Goal: Task Accomplishment & Management: Use online tool/utility

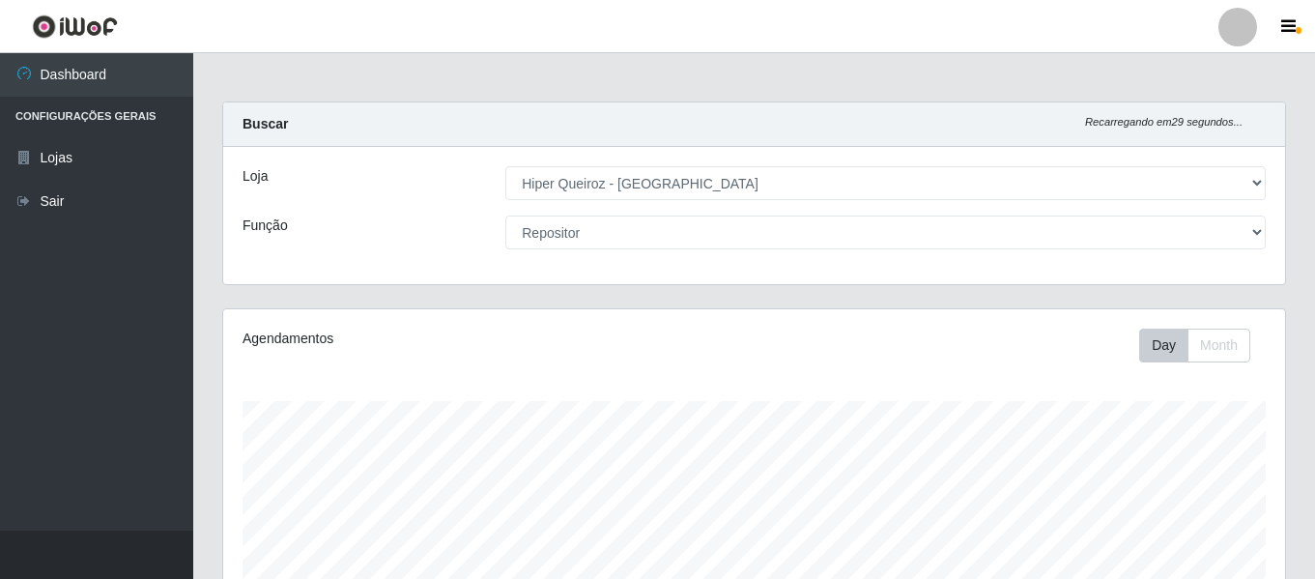
select select "497"
select select "24"
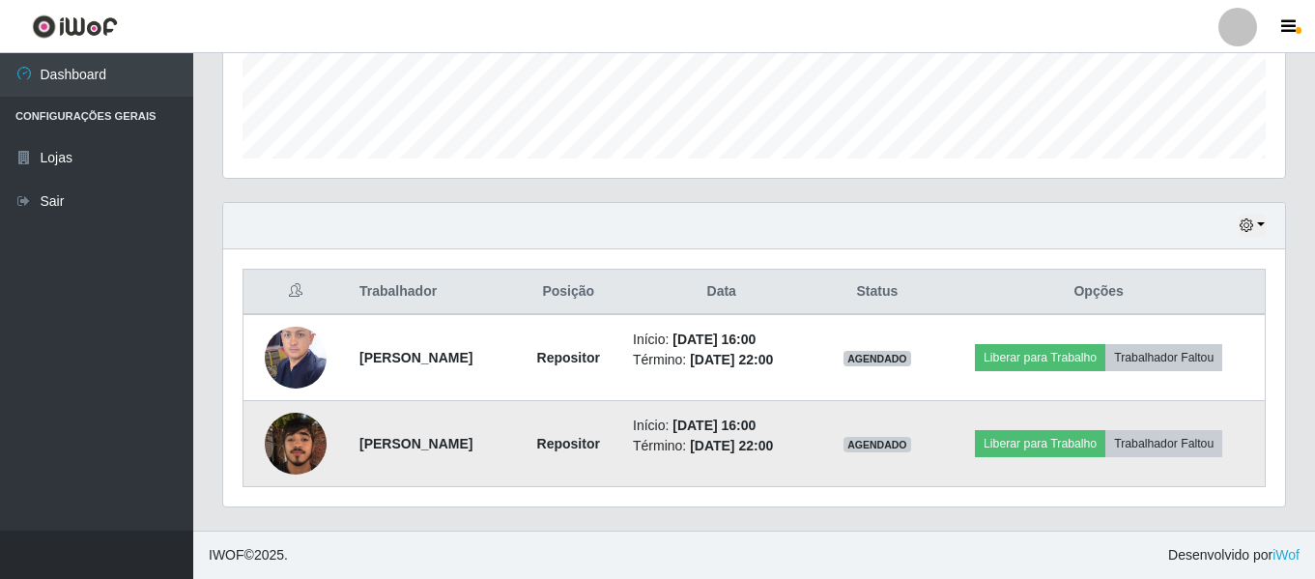
scroll to position [401, 1062]
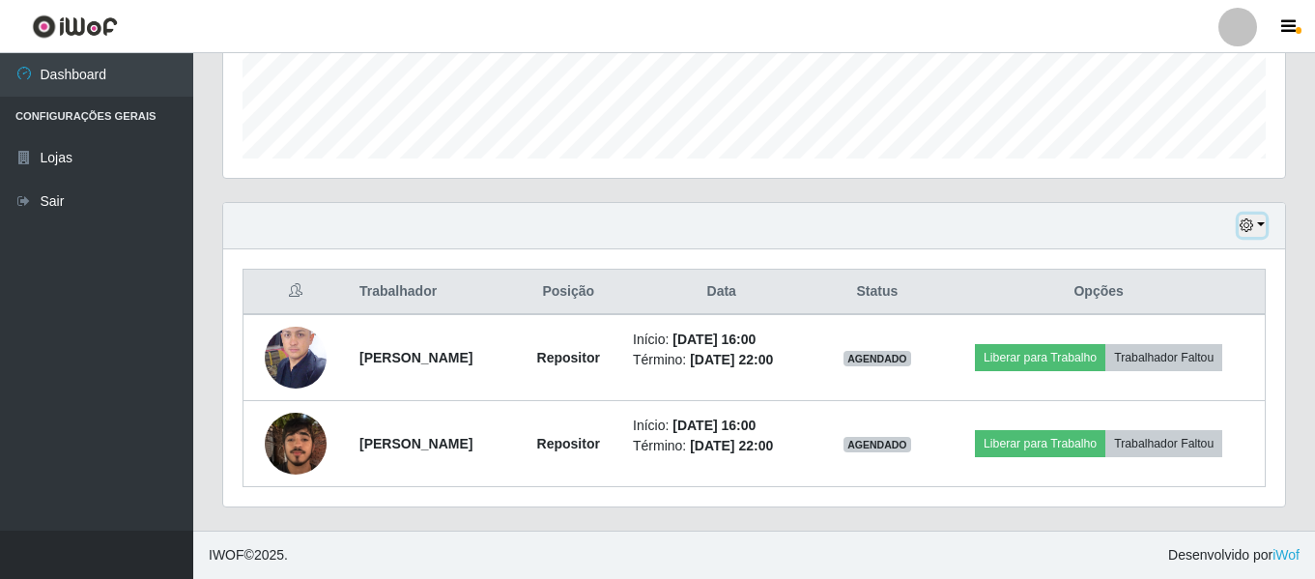
click at [1262, 220] on button "button" at bounding box center [1251, 225] width 27 height 22
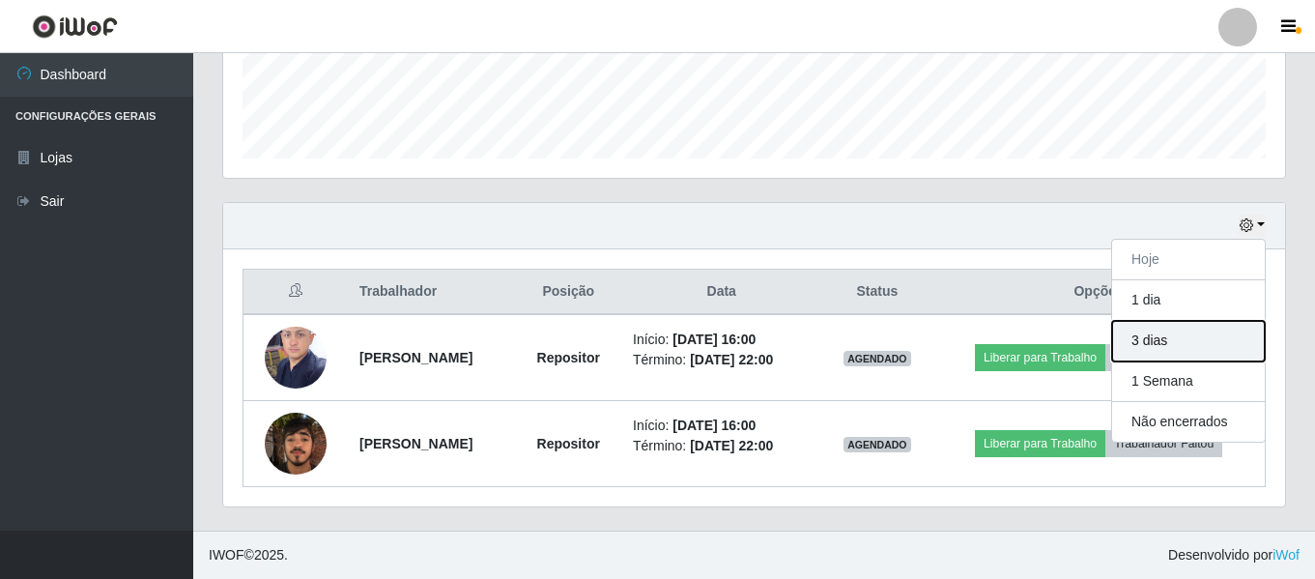
click at [1183, 342] on button "3 dias" at bounding box center [1188, 341] width 153 height 41
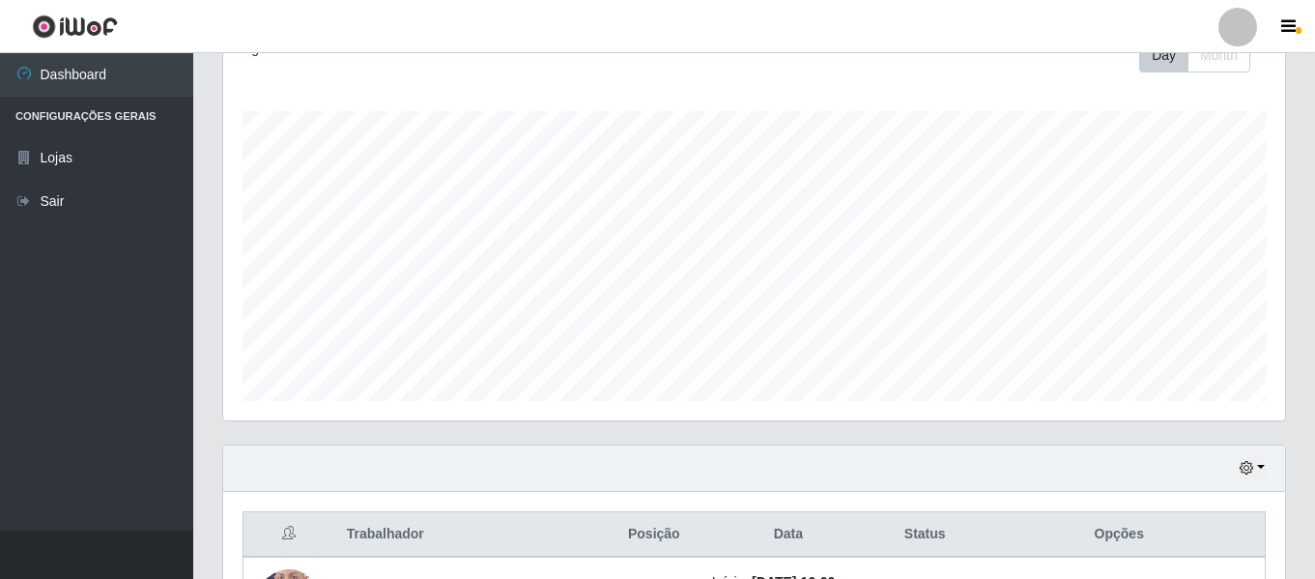
scroll to position [0, 0]
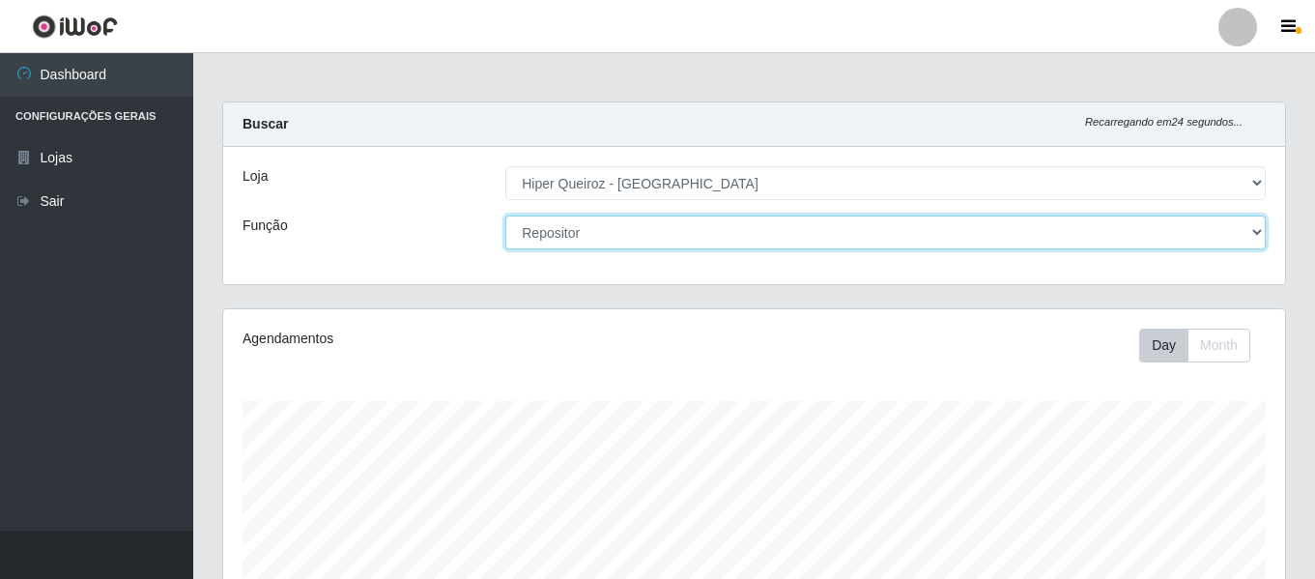
click at [697, 242] on select "[Selecione...] Embalador Embalador + Embalador ++ Repositor Repositor + Reposit…" at bounding box center [885, 232] width 760 height 34
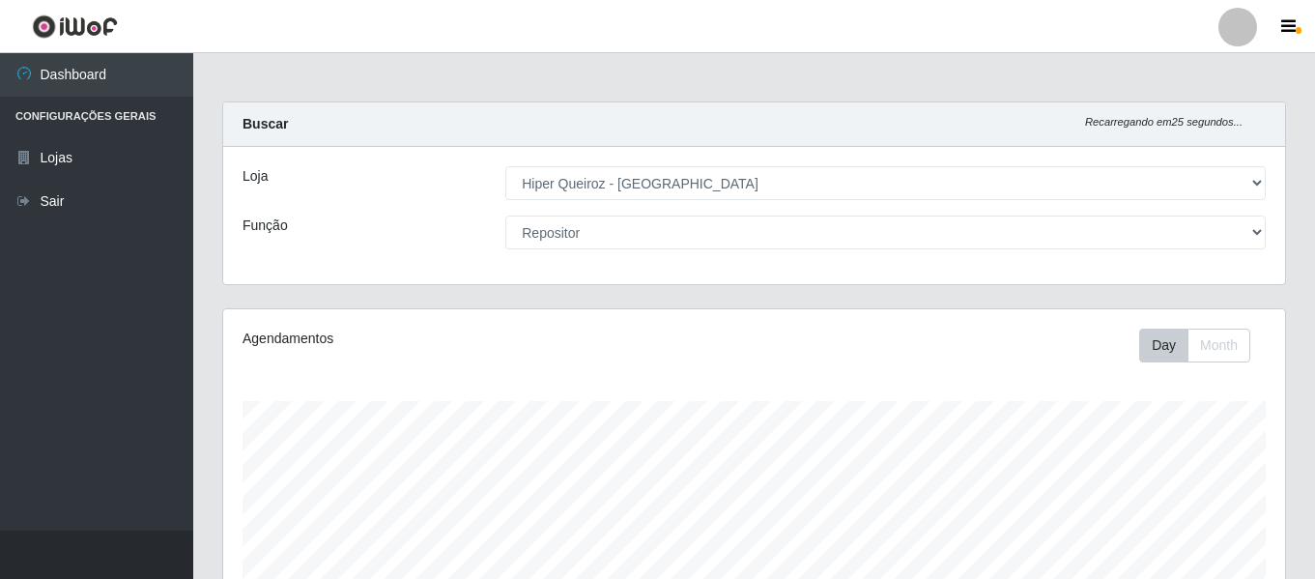
click at [427, 369] on div "Agendamentos Day Month" at bounding box center [754, 509] width 1062 height 401
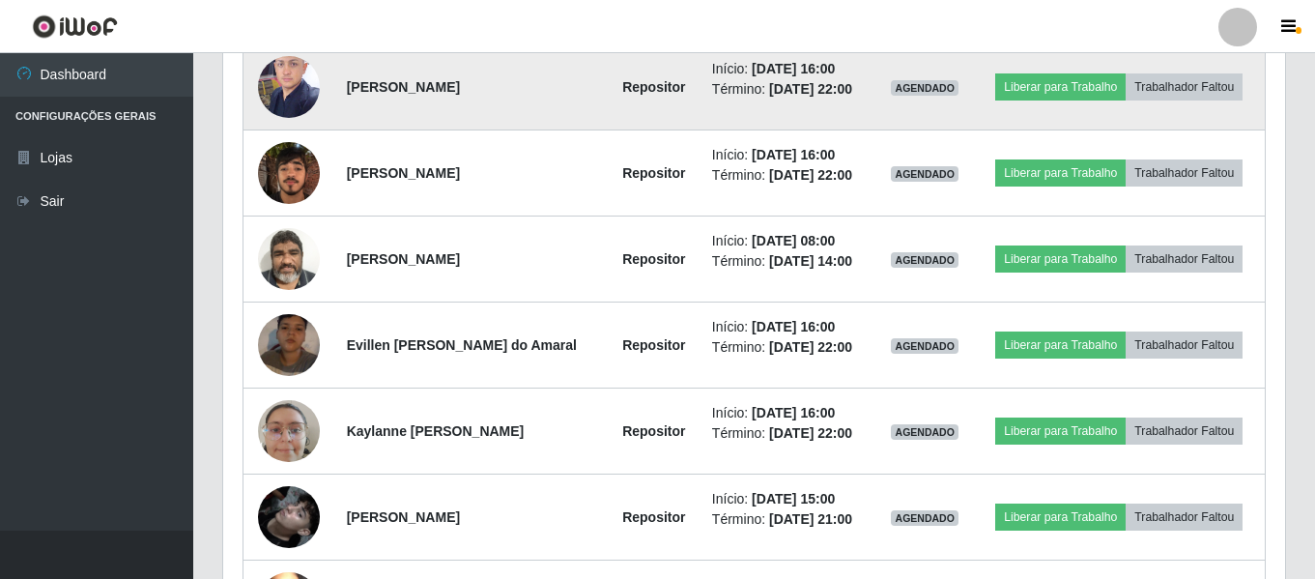
scroll to position [580, 0]
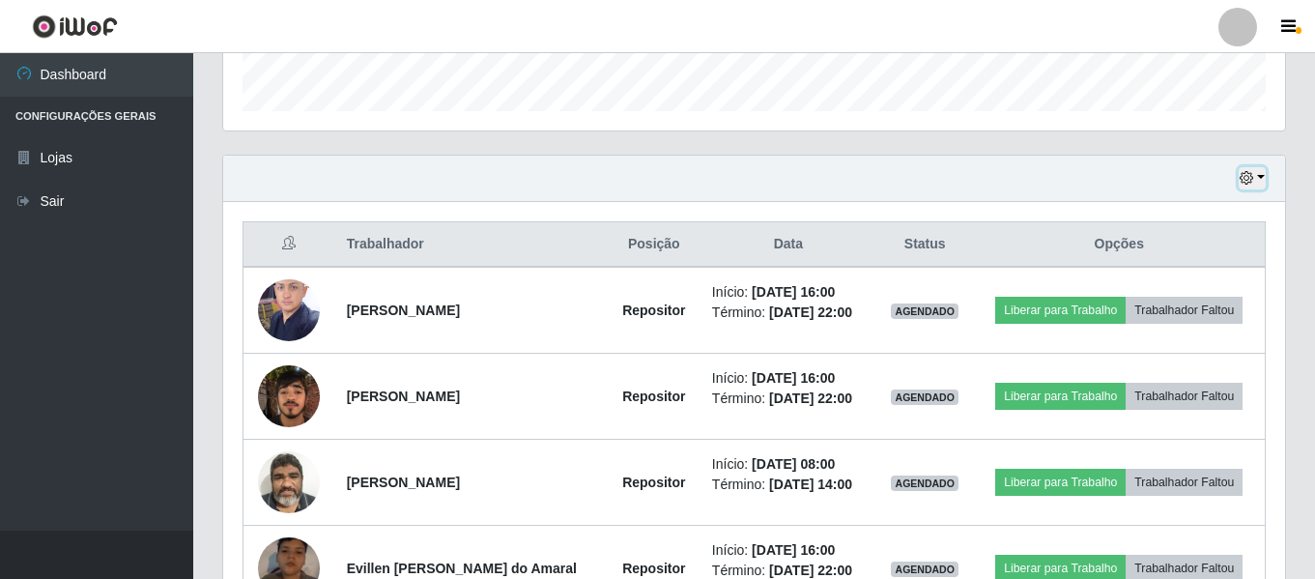
click at [1262, 185] on button "button" at bounding box center [1251, 178] width 27 height 22
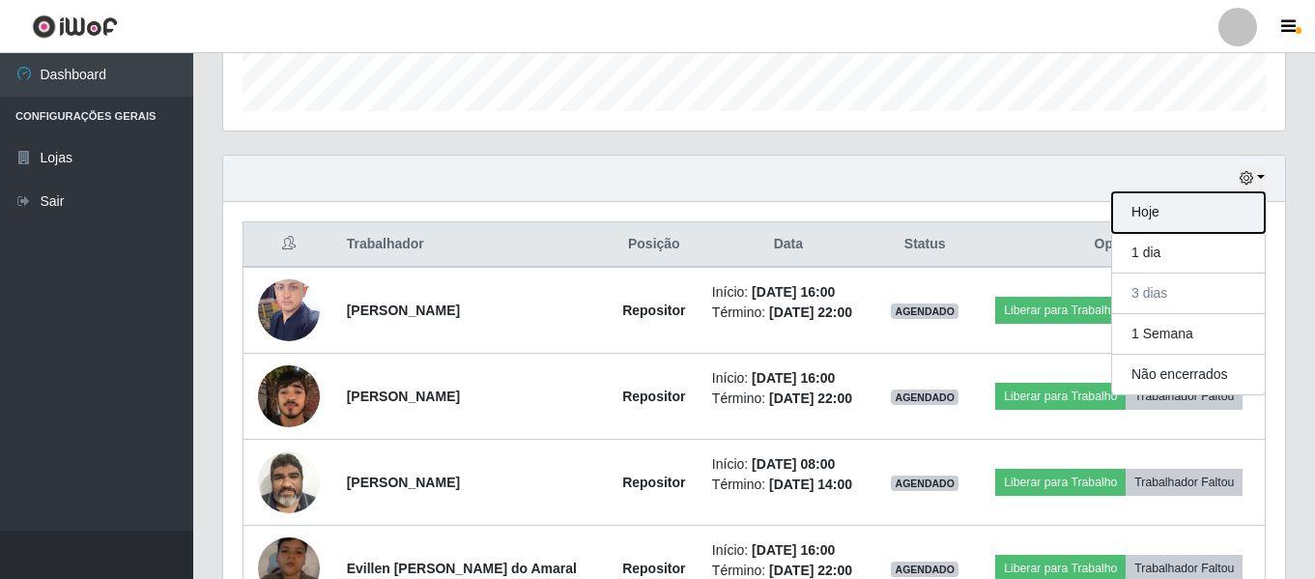
click at [1156, 211] on button "Hoje" at bounding box center [1188, 212] width 153 height 41
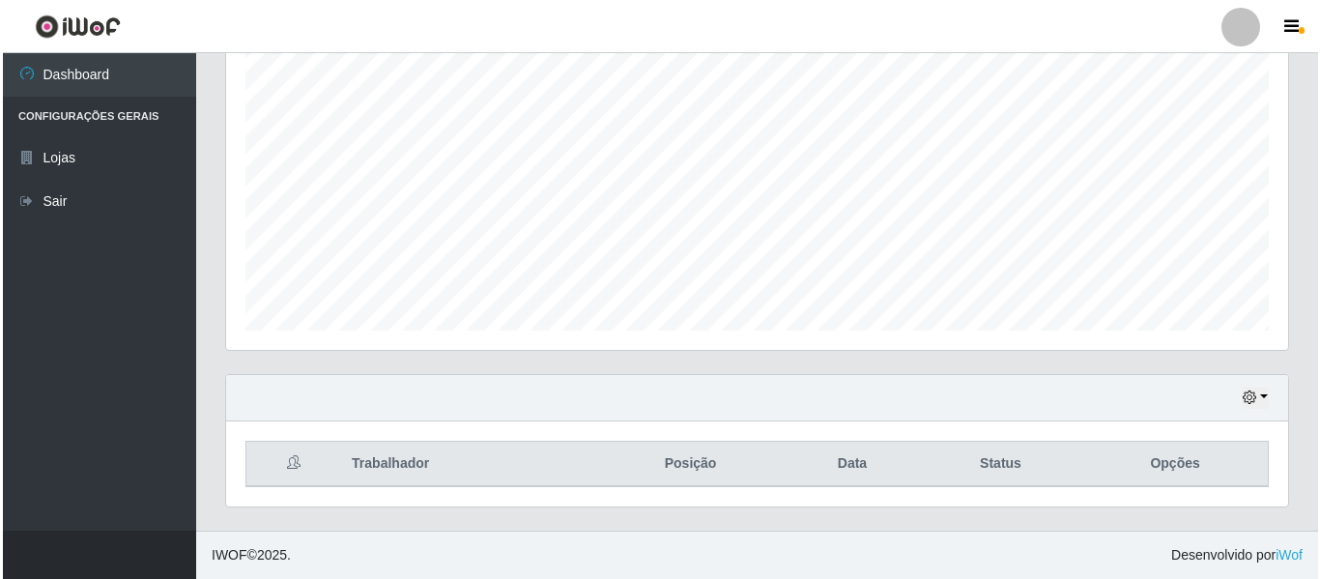
scroll to position [532, 0]
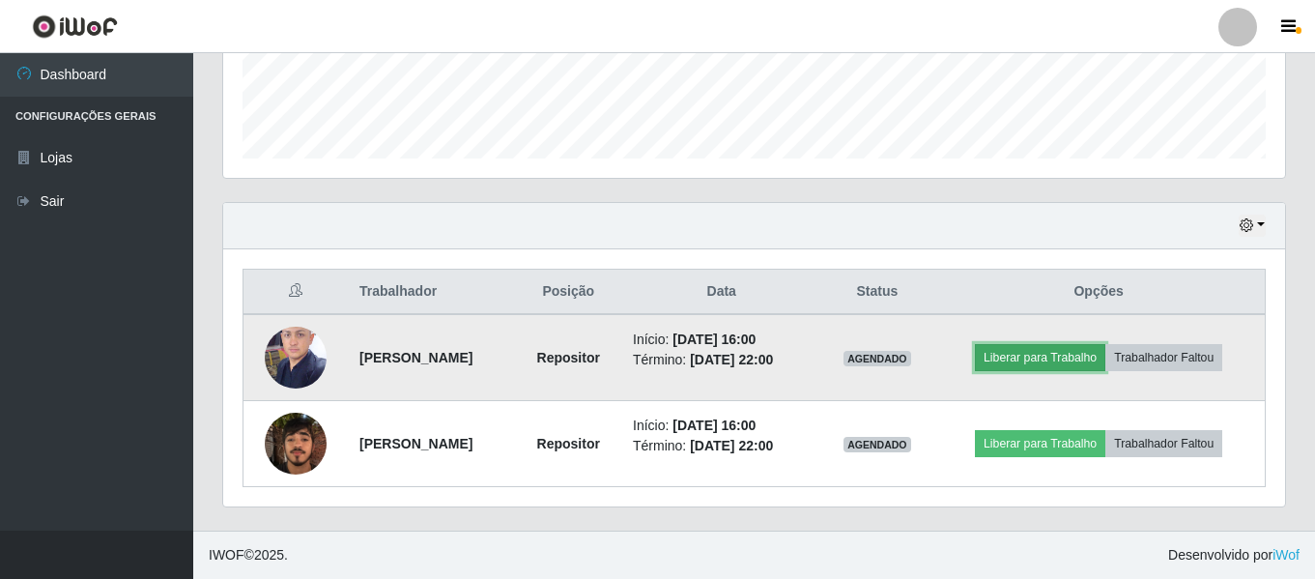
click at [1051, 365] on button "Liberar para Trabalho" at bounding box center [1040, 357] width 130 height 27
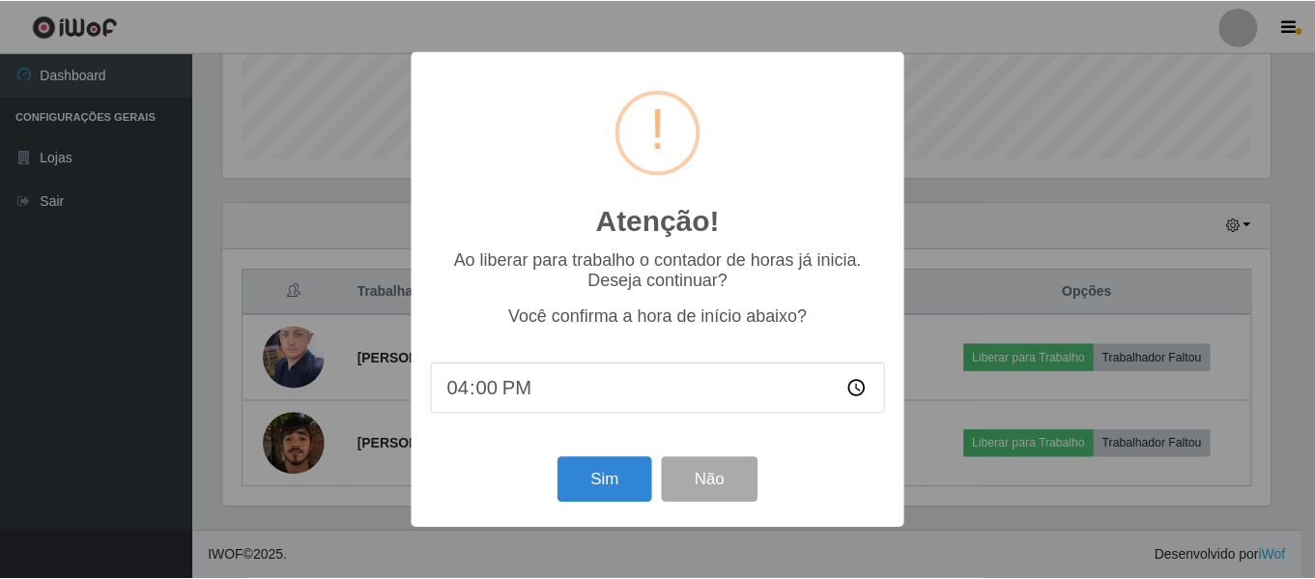
scroll to position [401, 1052]
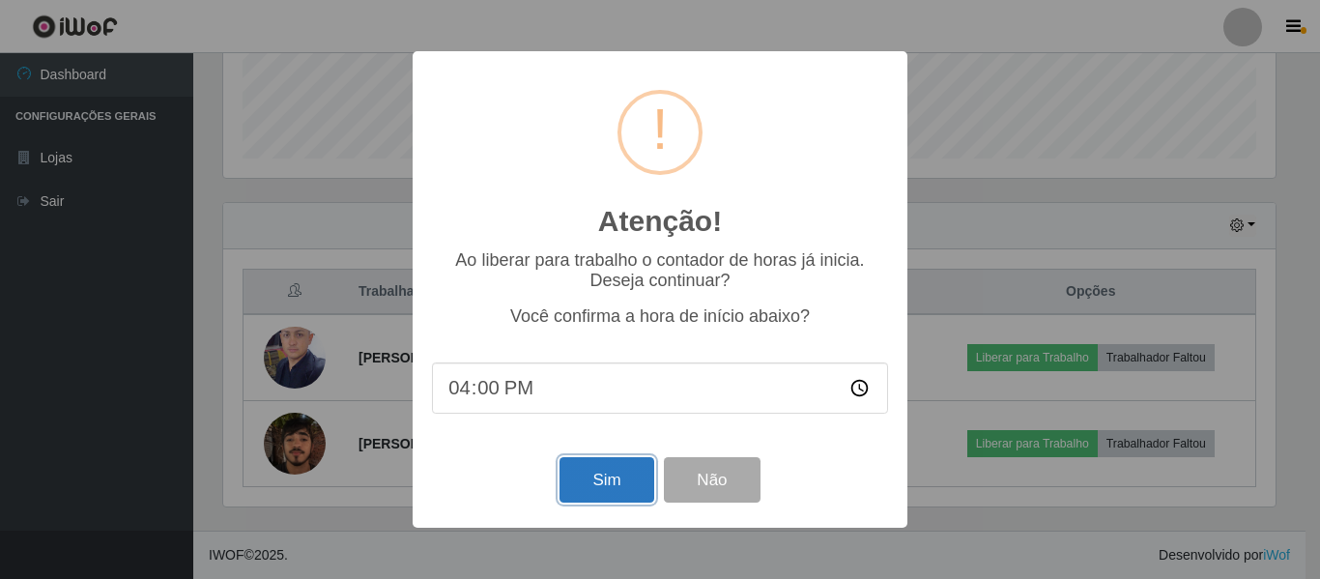
click at [595, 490] on button "Sim" at bounding box center [606, 479] width 94 height 45
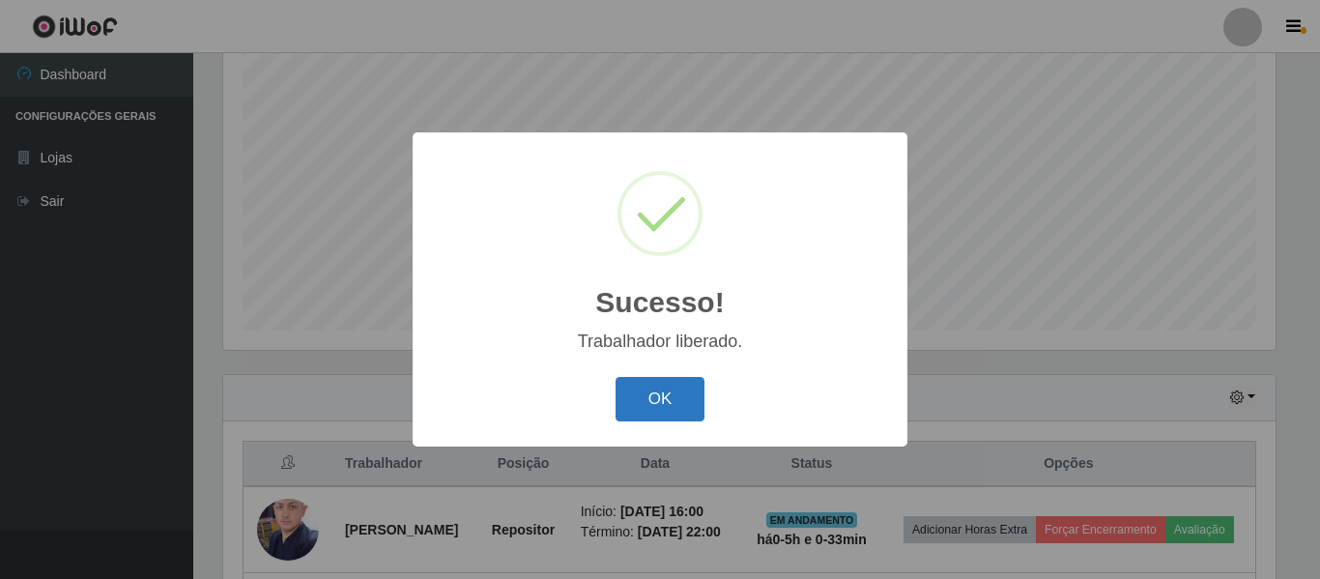
click at [652, 392] on button "OK" at bounding box center [660, 399] width 90 height 45
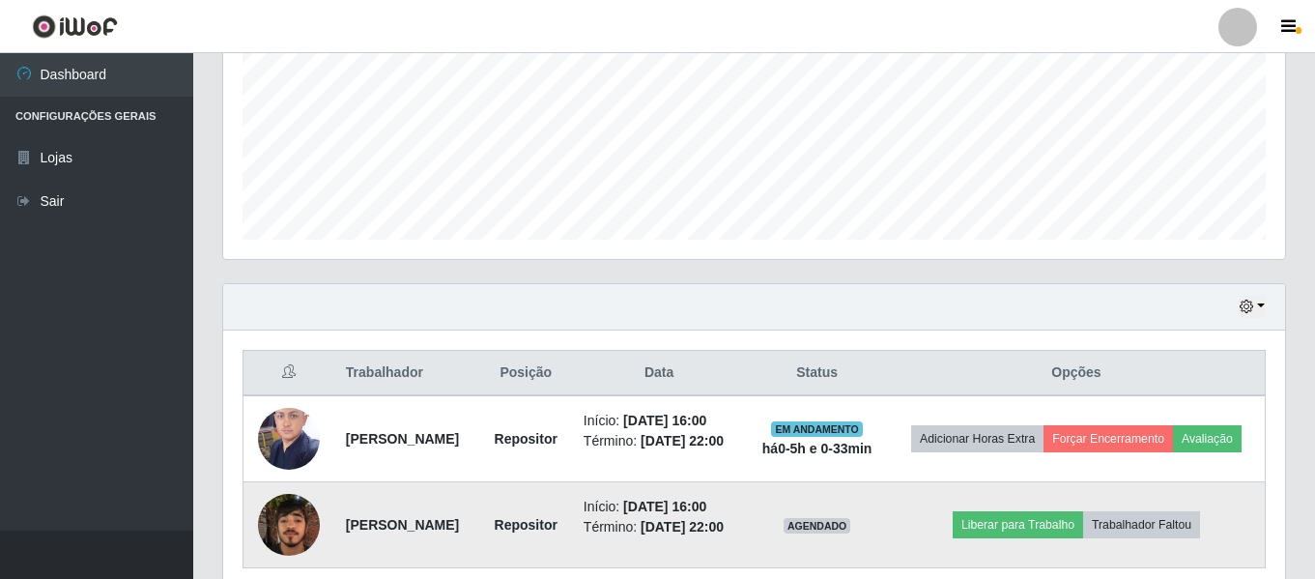
scroll to position [561, 0]
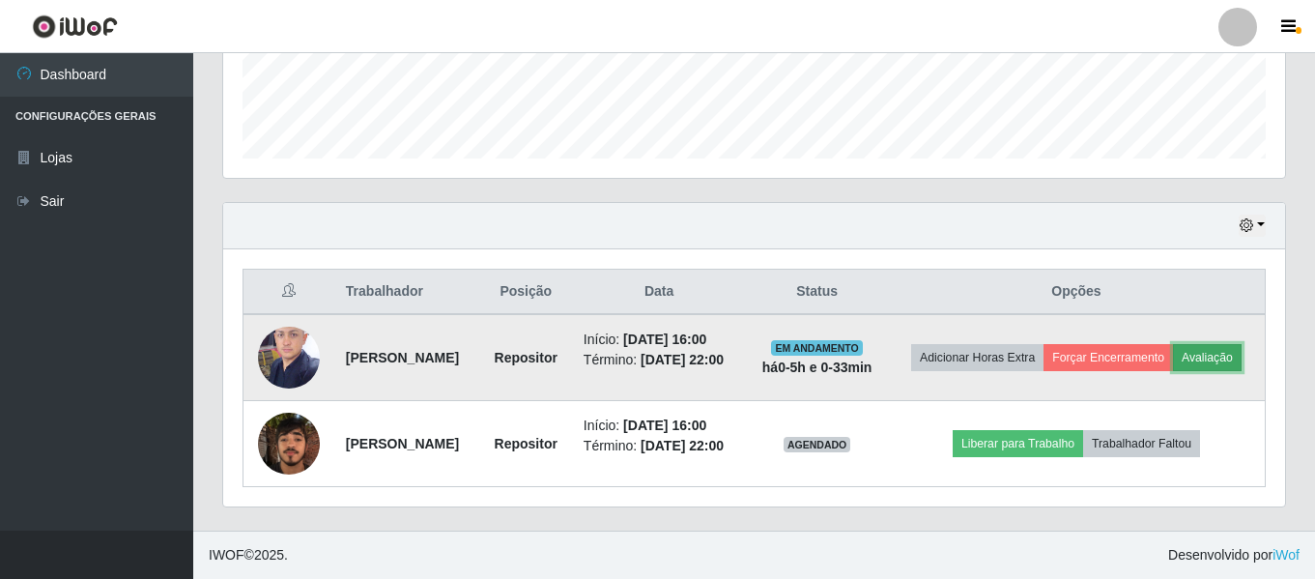
click at [1173, 347] on button "Avaliação" at bounding box center [1207, 357] width 69 height 27
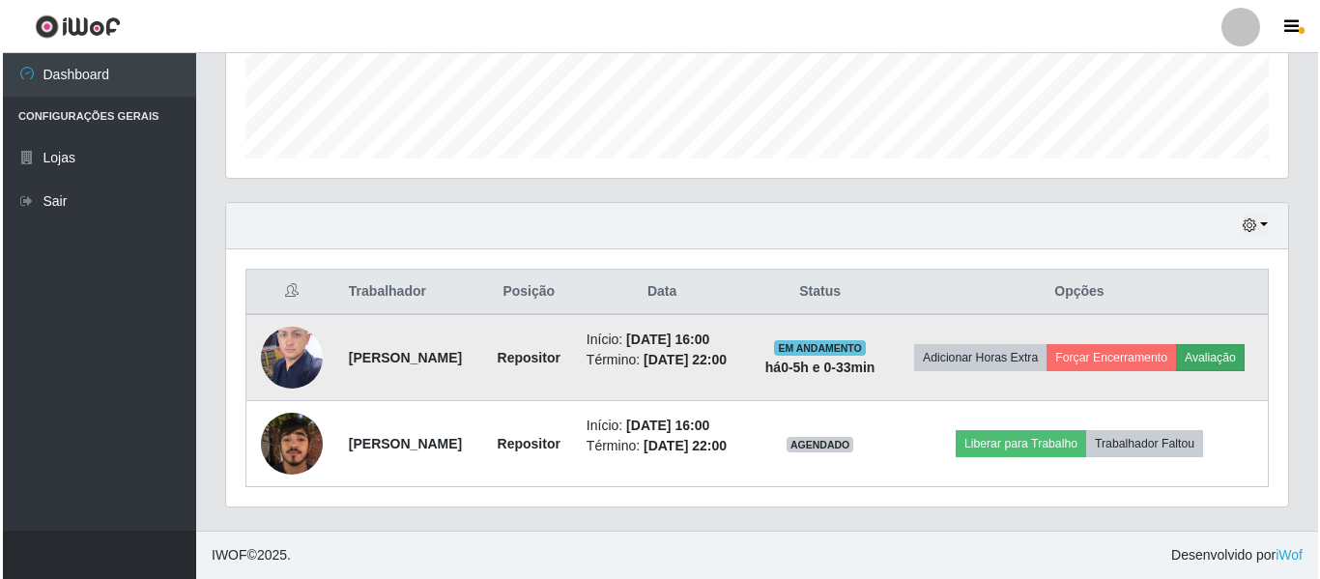
scroll to position [401, 1052]
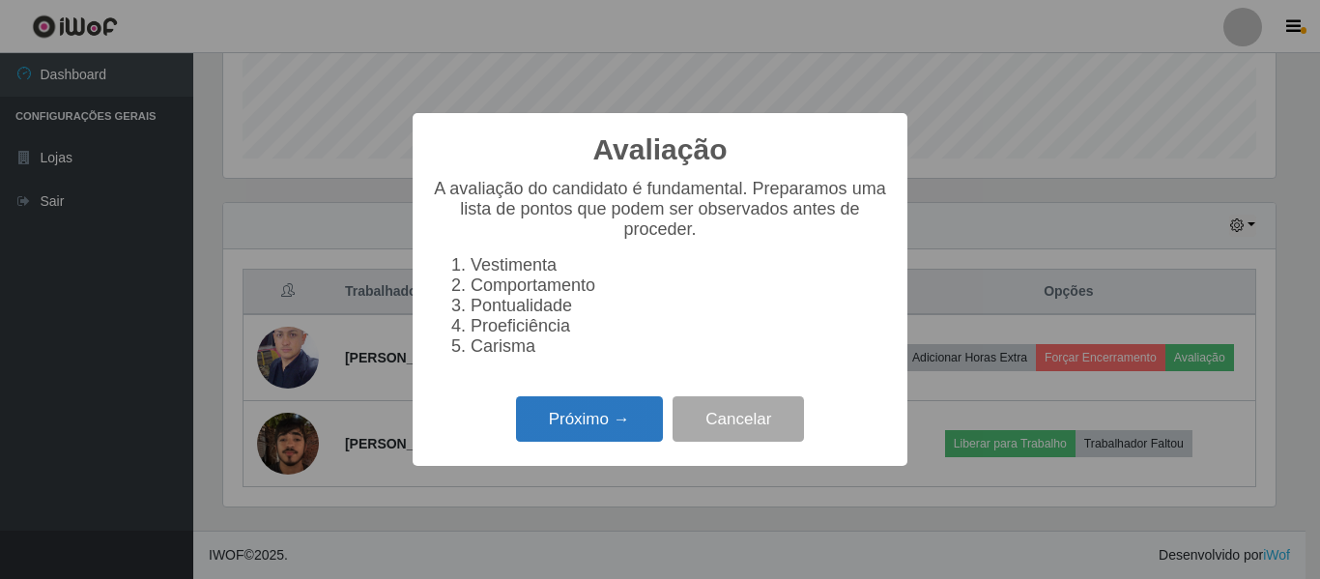
click at [609, 421] on button "Próximo →" at bounding box center [589, 418] width 147 height 45
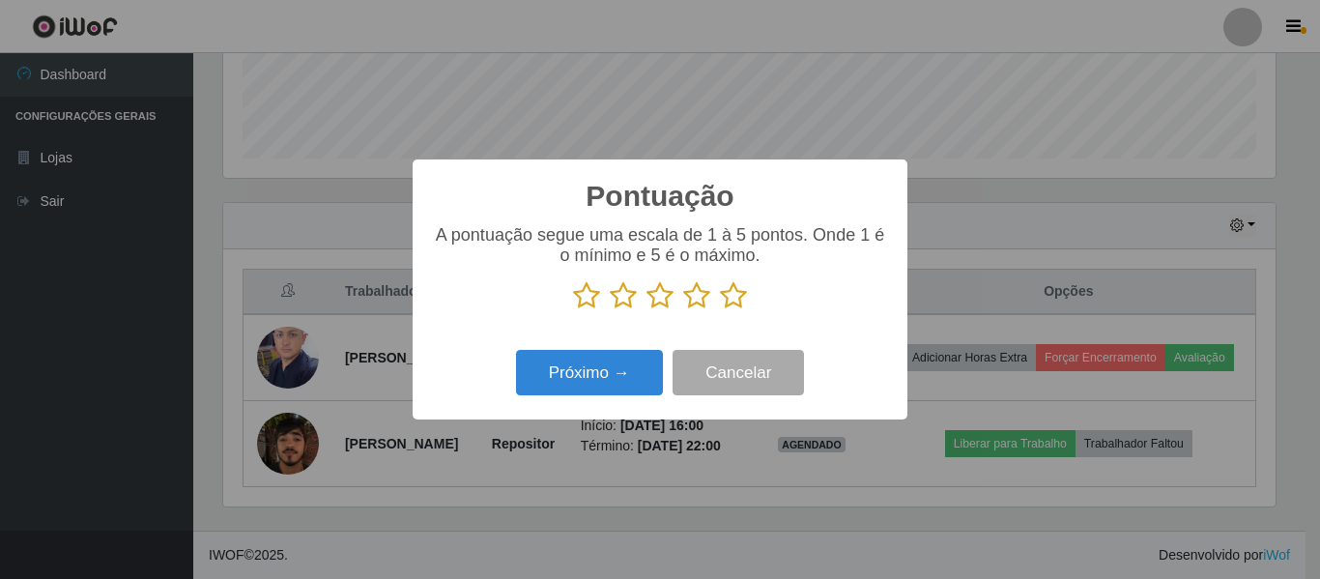
click at [707, 303] on icon at bounding box center [696, 295] width 27 height 29
click at [683, 310] on input "radio" at bounding box center [683, 310] width 0 height 0
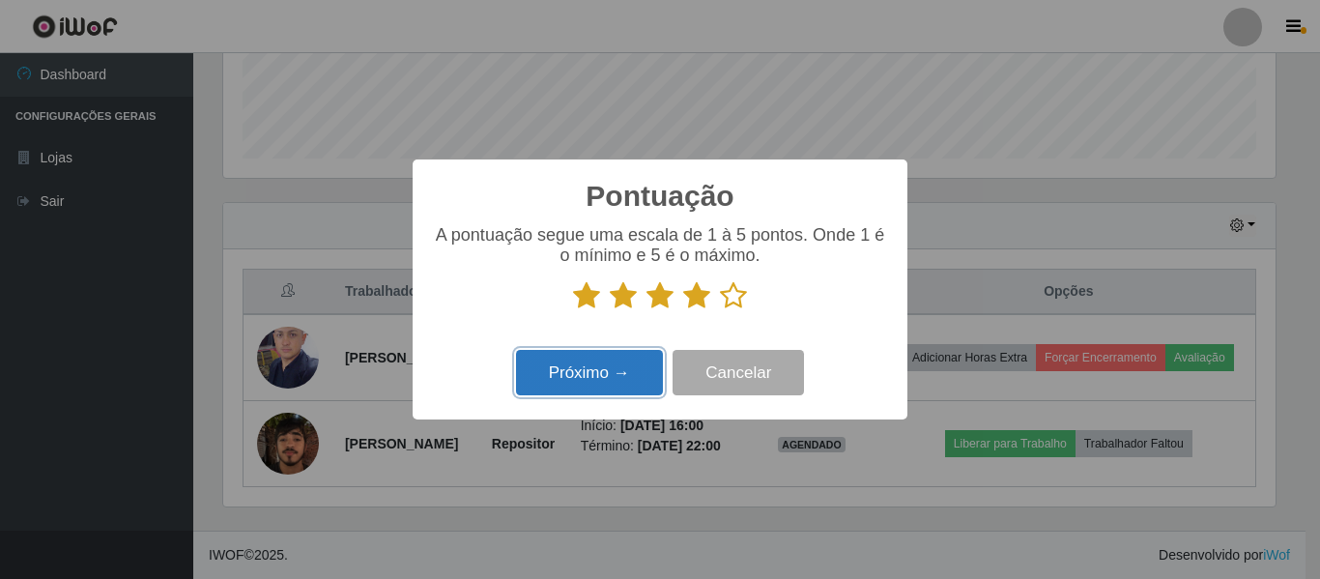
click at [621, 356] on button "Próximo →" at bounding box center [589, 372] width 147 height 45
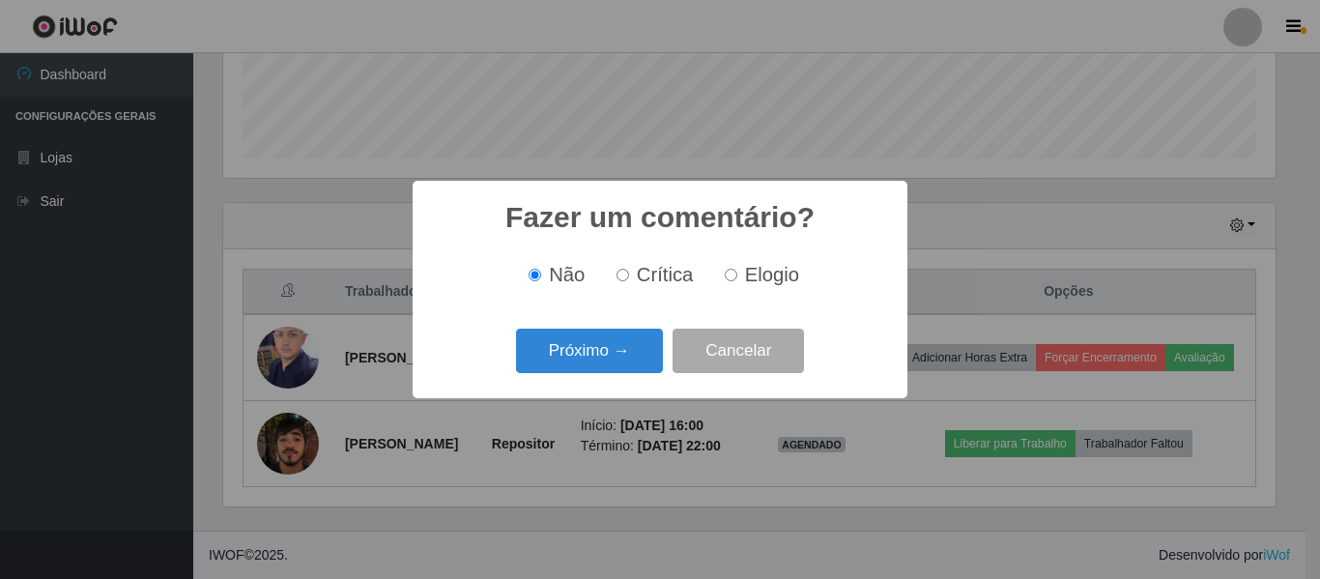
click at [751, 279] on span "Elogio" at bounding box center [772, 274] width 54 height 21
click at [737, 279] on input "Elogio" at bounding box center [731, 275] width 13 height 13
radio input "true"
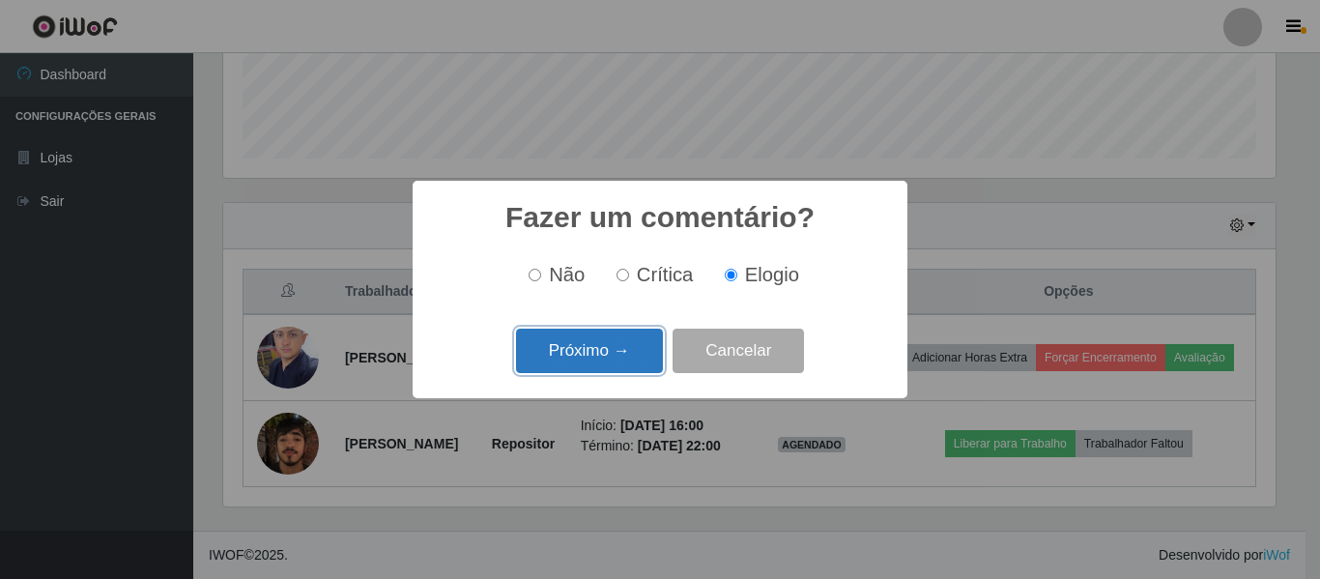
click at [612, 347] on button "Próximo →" at bounding box center [589, 350] width 147 height 45
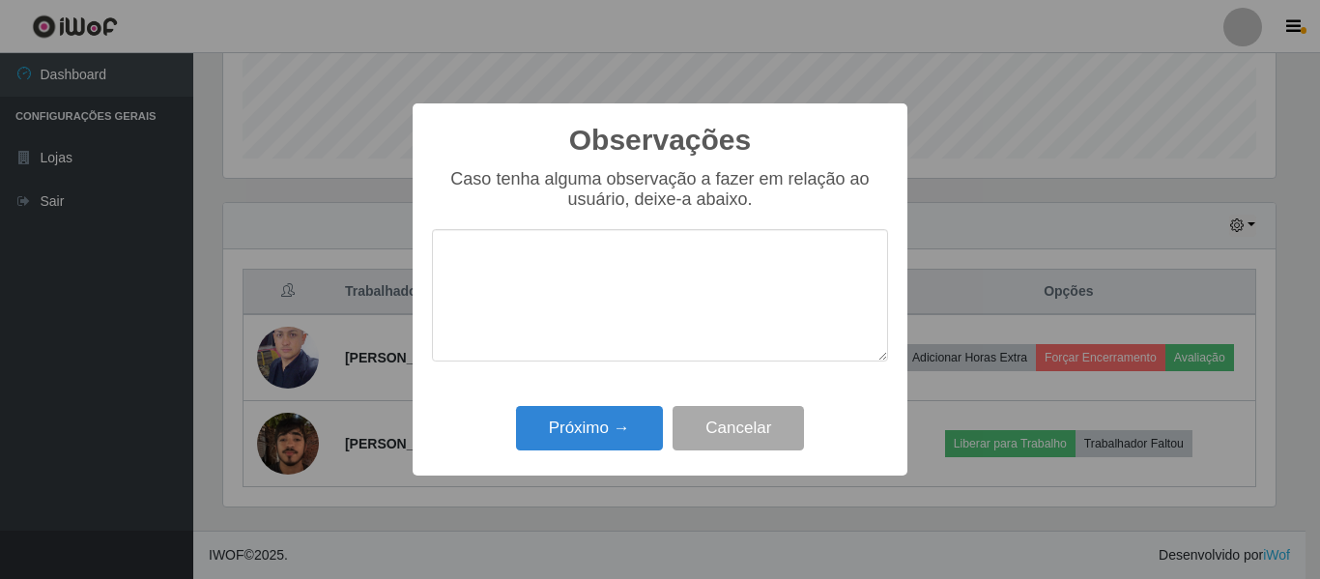
click at [612, 299] on textarea at bounding box center [660, 295] width 456 height 132
click at [640, 525] on div "Observações × Caso tenha alguma observação a fazer em relação ao usuário, deixe…" at bounding box center [660, 289] width 1320 height 579
click at [779, 440] on button "Cancelar" at bounding box center [737, 428] width 131 height 45
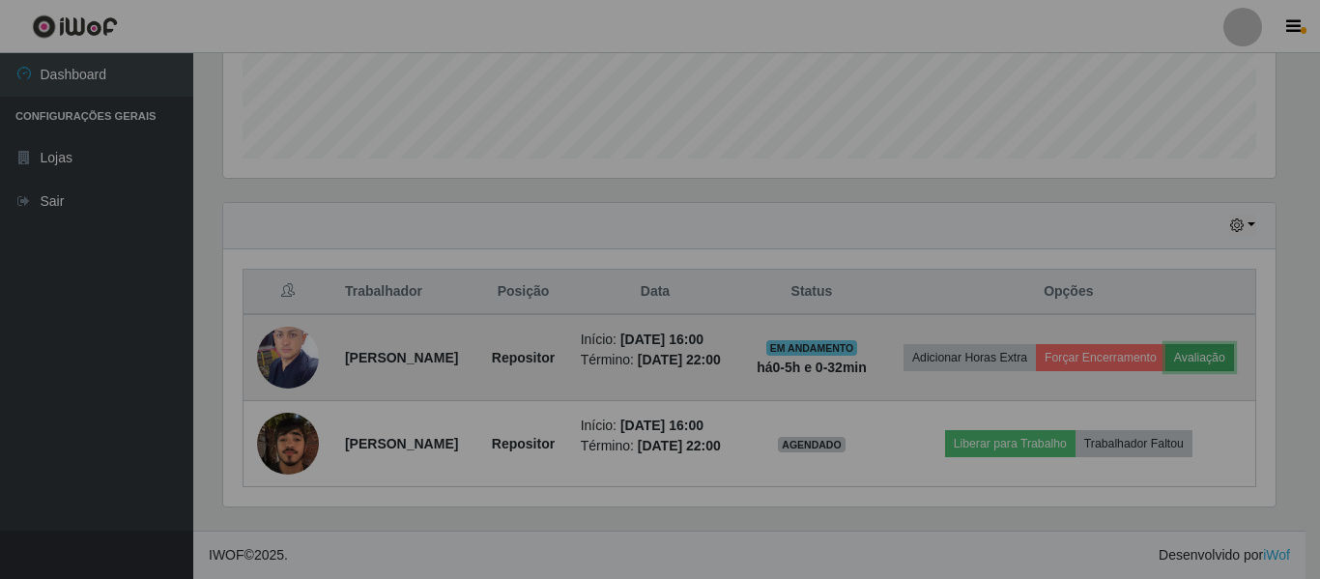
scroll to position [401, 1062]
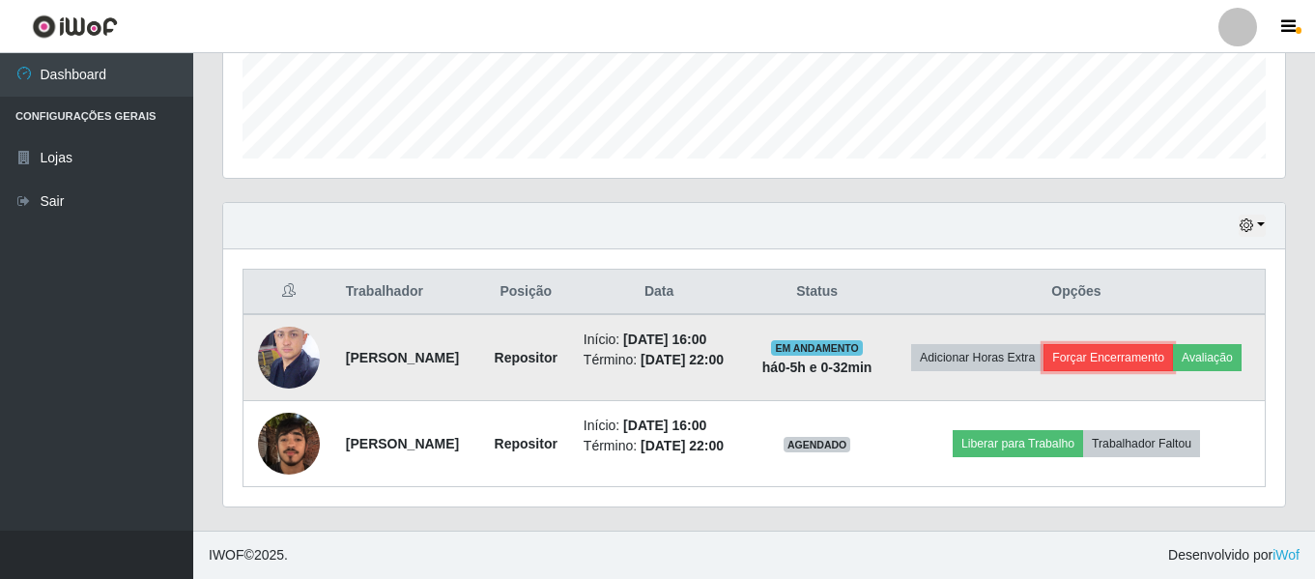
click at [1168, 344] on button "Forçar Encerramento" at bounding box center [1107, 357] width 129 height 27
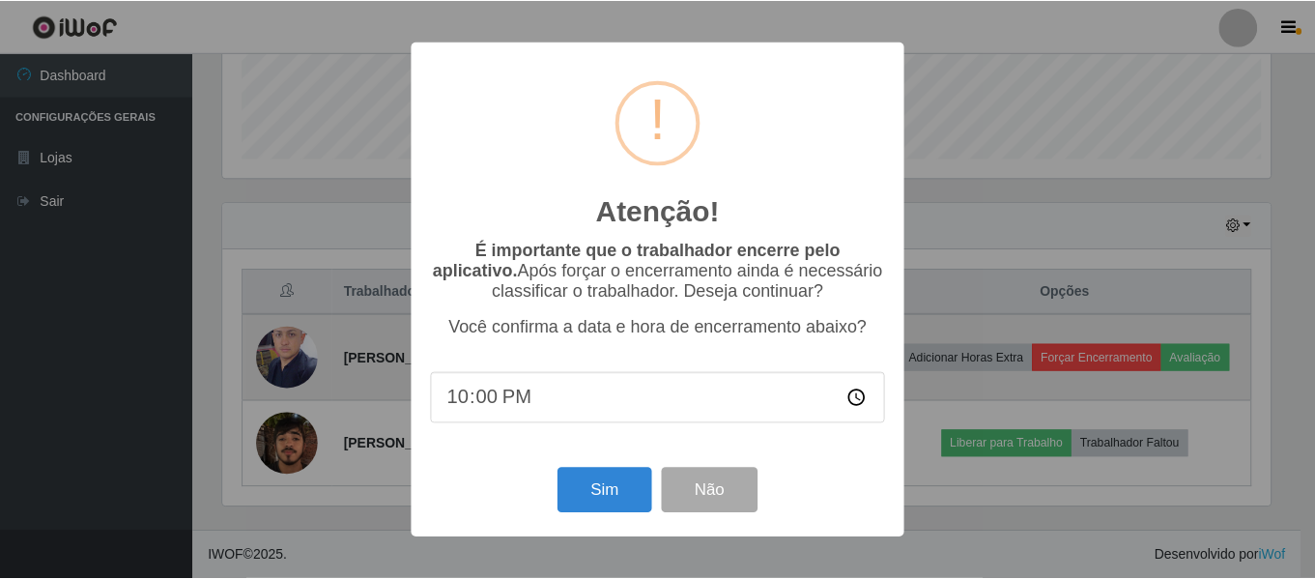
scroll to position [401, 1052]
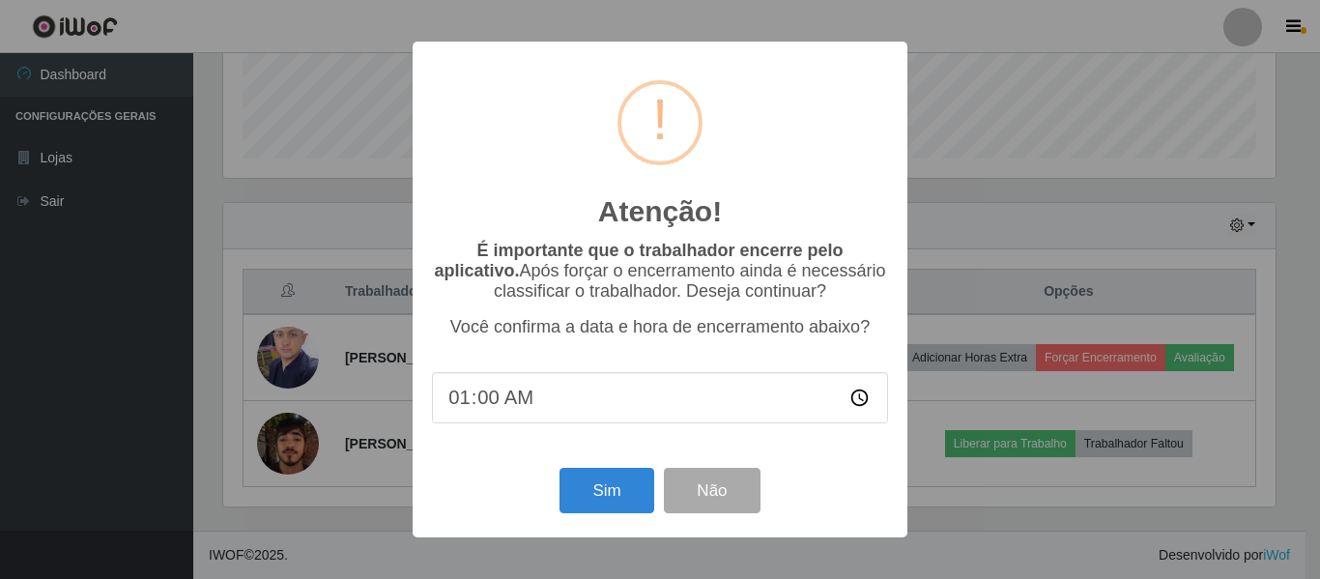
type input "10:00"
click at [1118, 511] on div "Atenção! × É importante que o trabalhador encerre pelo aplicativo. Após forçar …" at bounding box center [660, 289] width 1320 height 579
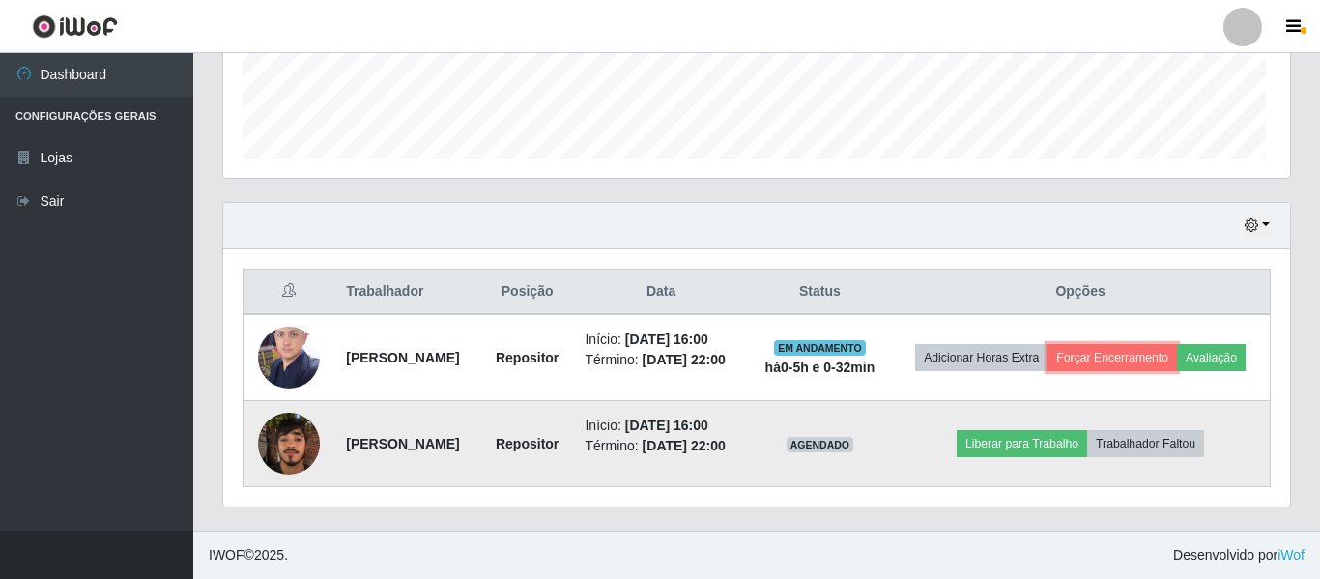
scroll to position [401, 1062]
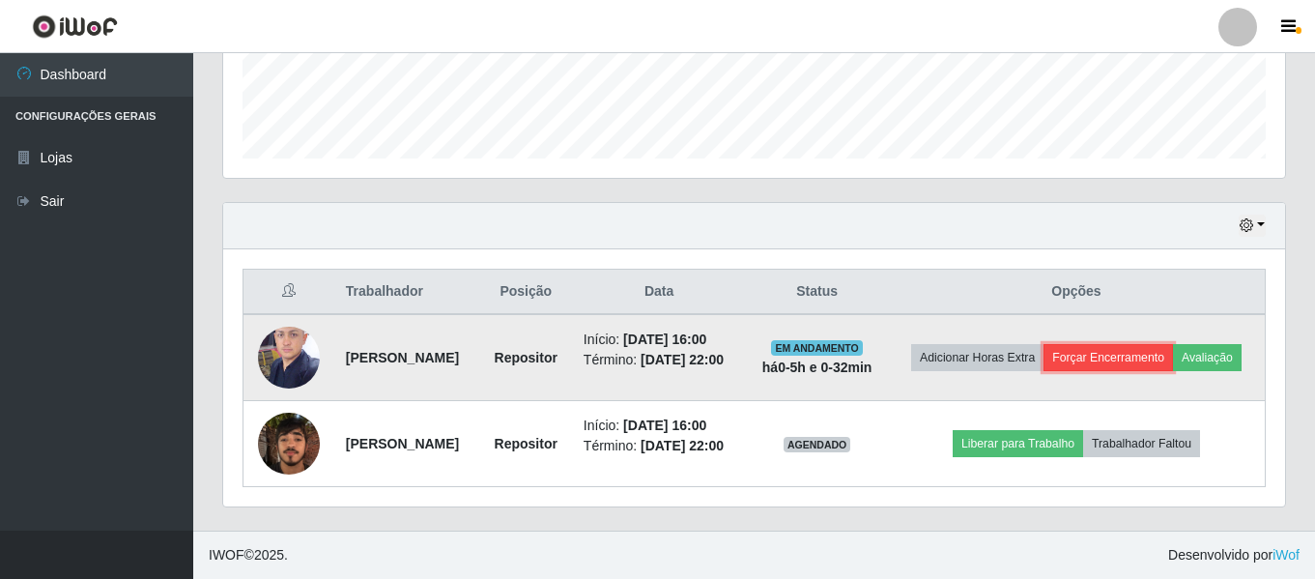
click at [1173, 344] on button "Forçar Encerramento" at bounding box center [1107, 357] width 129 height 27
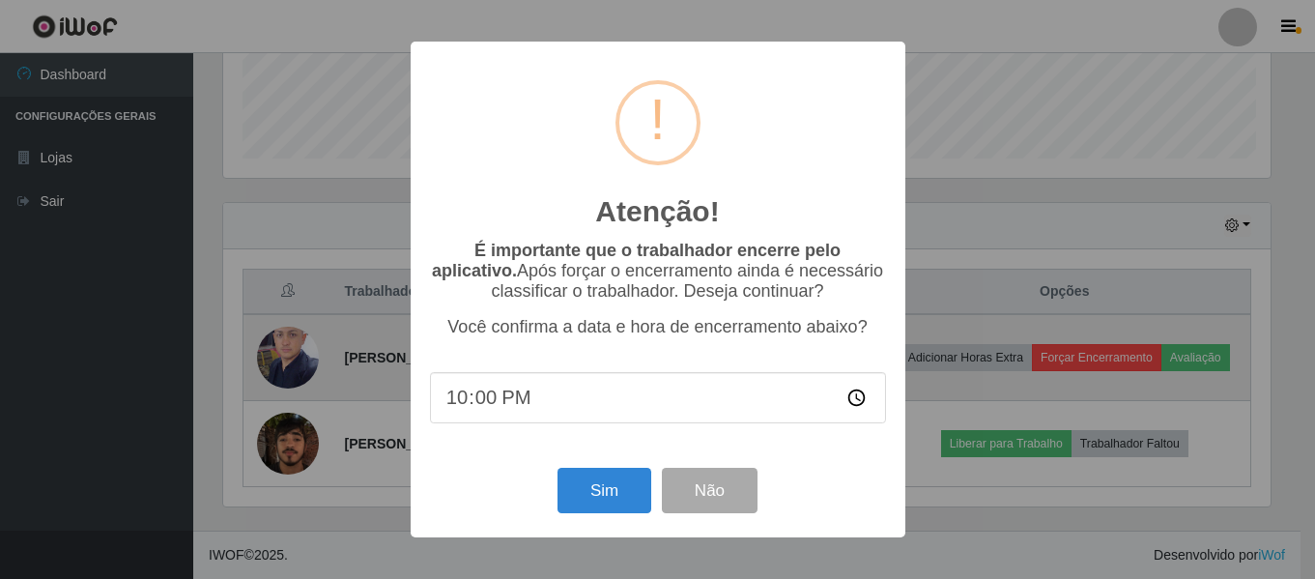
scroll to position [401, 1052]
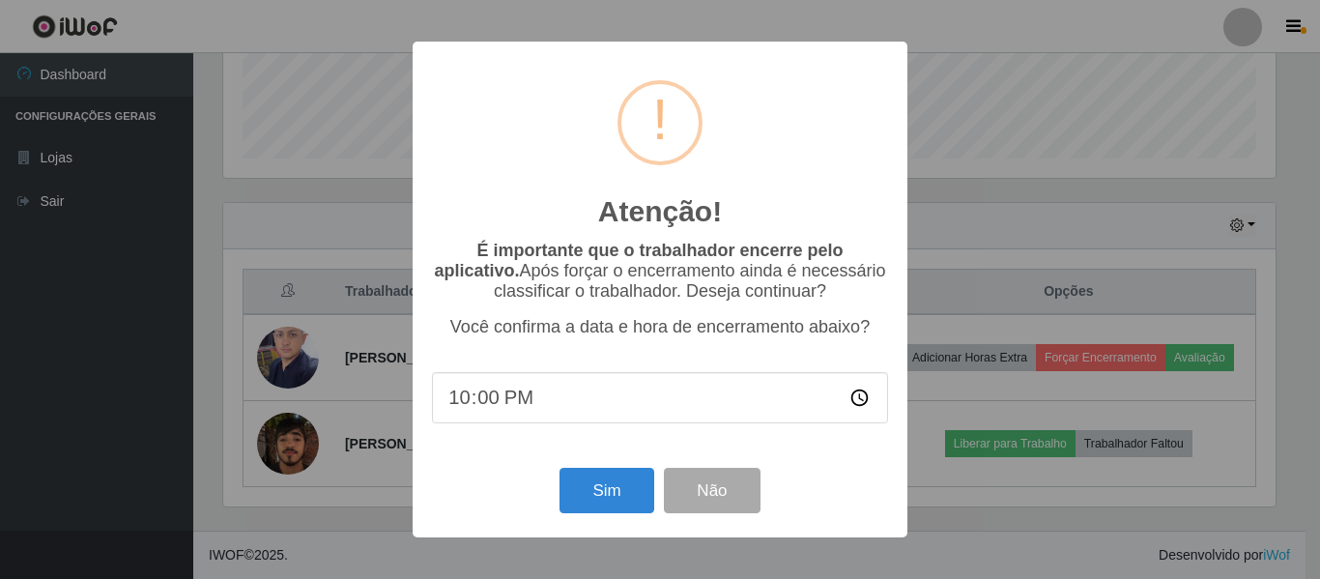
click at [1208, 463] on div "Atenção! × É importante que o trabalhador encerre pelo aplicativo. Após forçar …" at bounding box center [660, 289] width 1320 height 579
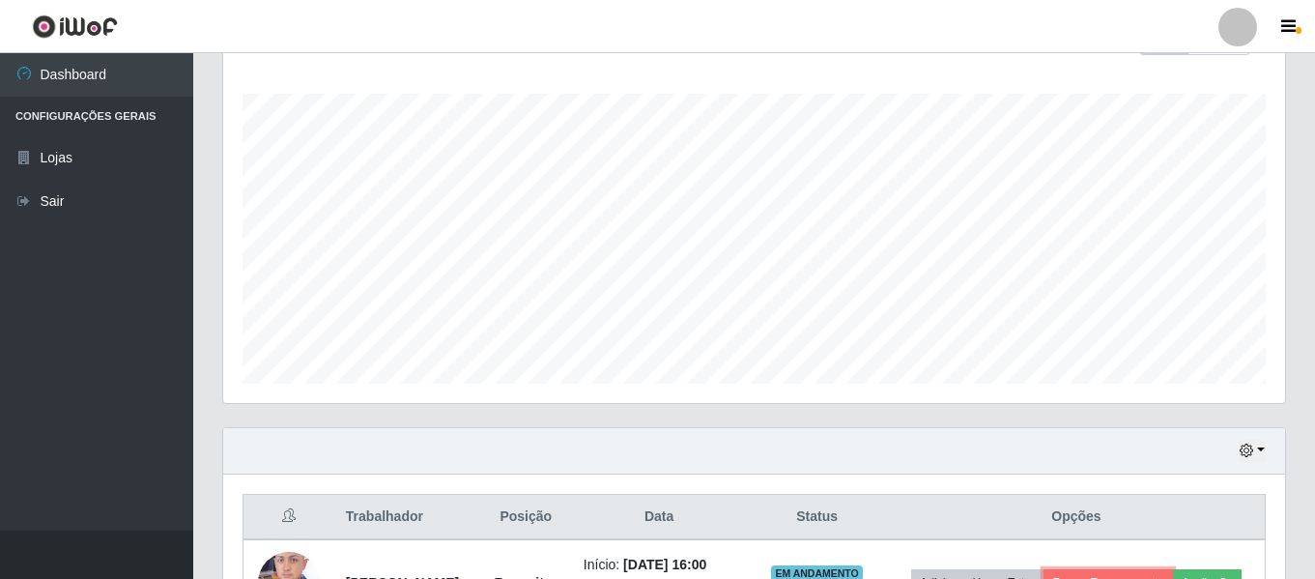
scroll to position [78, 0]
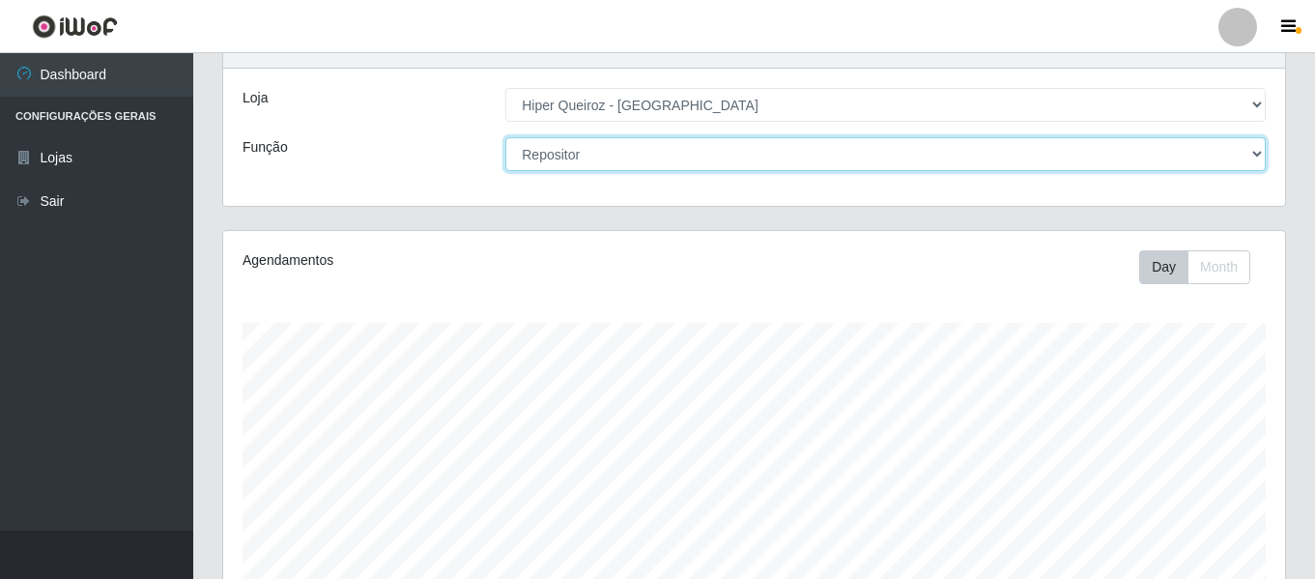
click at [783, 156] on select "[Selecione...] Embalador Embalador + Embalador ++ Repositor Repositor + Reposit…" at bounding box center [885, 154] width 760 height 34
